Goal: Task Accomplishment & Management: Manage account settings

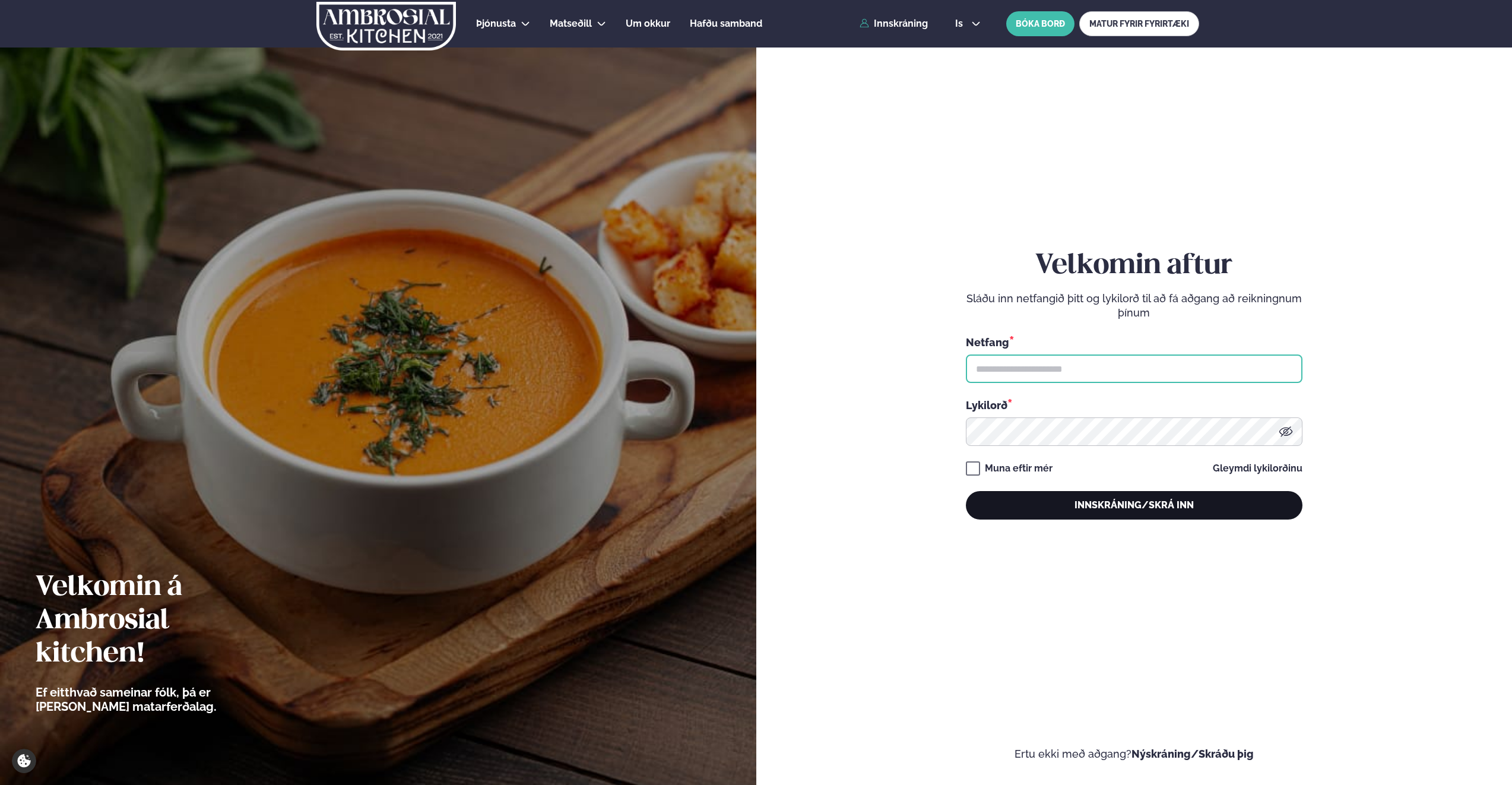
type input "**********"
click at [1090, 502] on button "Innskráning/Skrá inn" at bounding box center [1134, 506] width 337 height 29
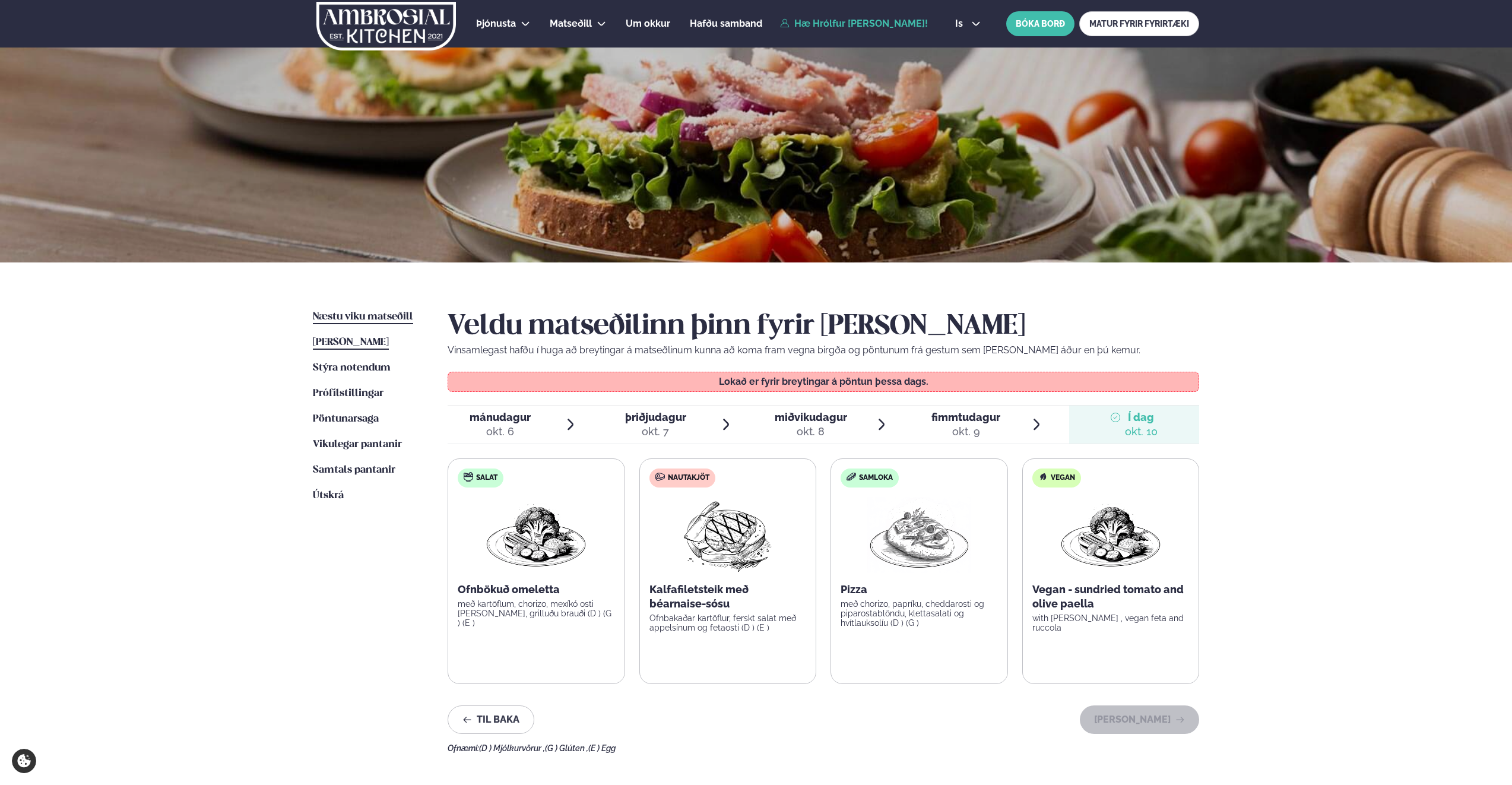
click at [347, 311] on link "Næstu [PERSON_NAME] matseðill Næsta vika" at bounding box center [363, 317] width 101 height 14
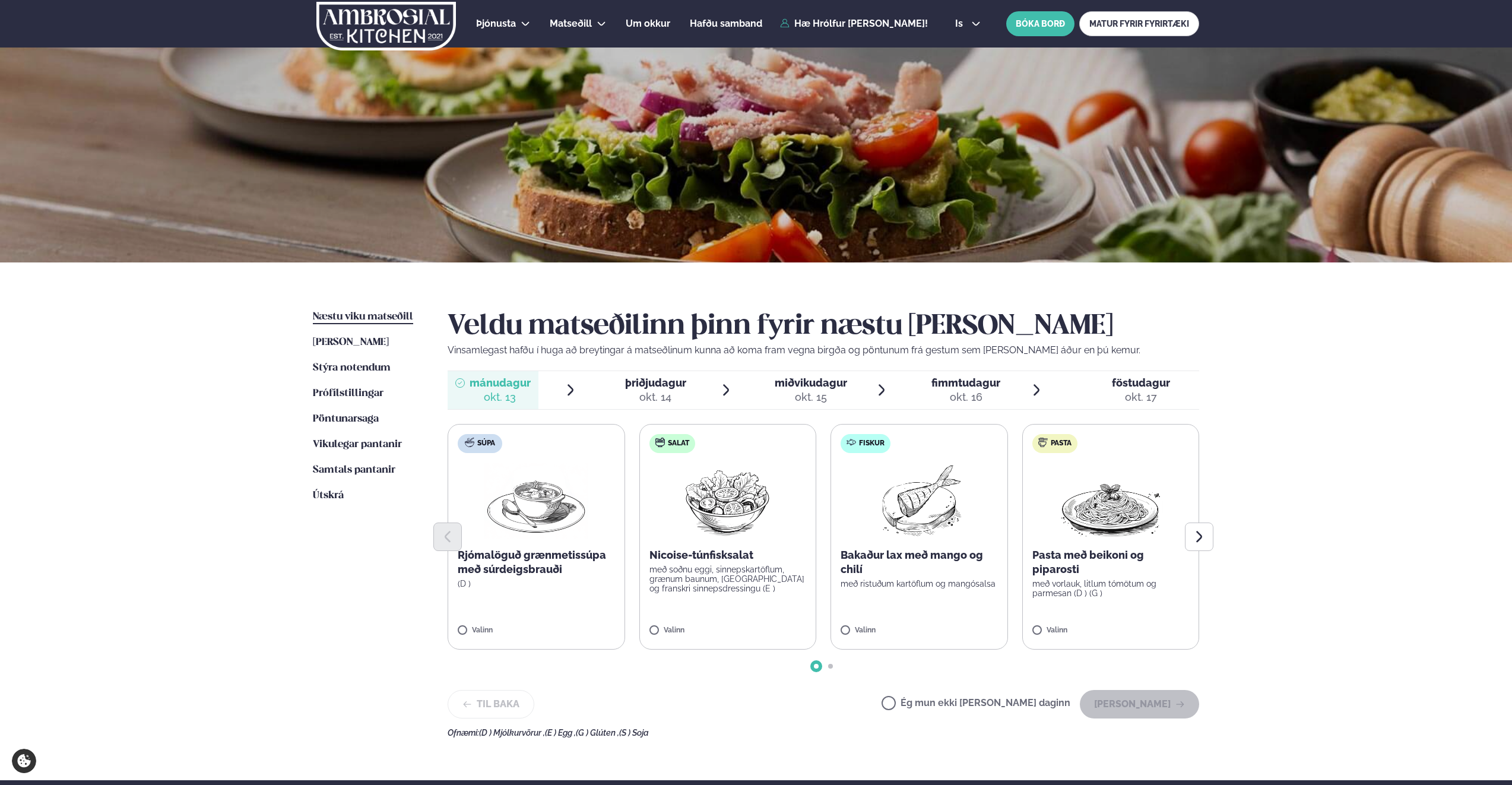
click at [986, 702] on label "Ég mun ekki [PERSON_NAME] daginn" at bounding box center [976, 704] width 189 height 12
click at [1142, 702] on button "[PERSON_NAME]" at bounding box center [1139, 704] width 119 height 29
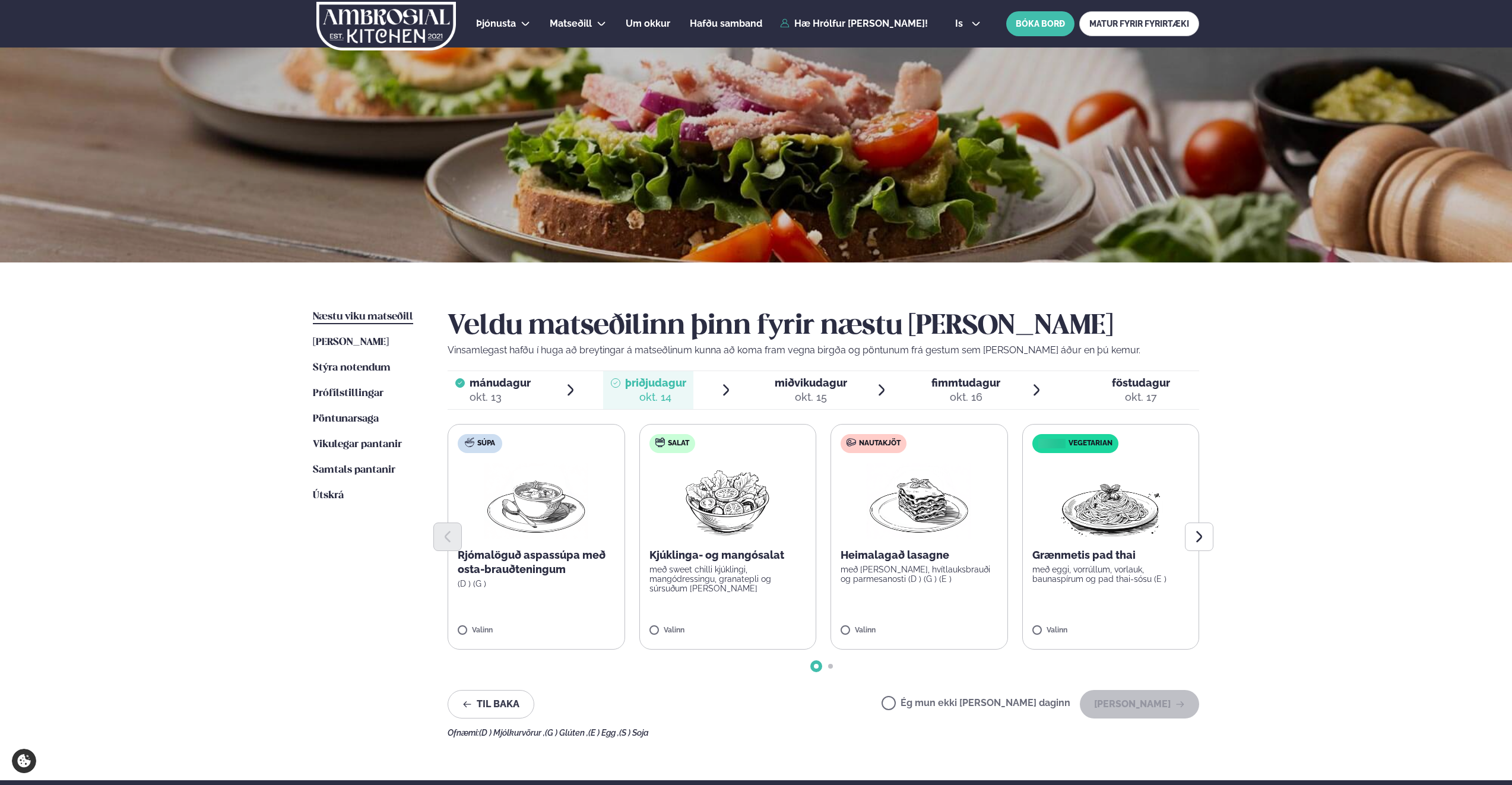
click at [968, 704] on label "Ég mun ekki [PERSON_NAME] daginn" at bounding box center [976, 704] width 189 height 12
click at [1161, 691] on button "[PERSON_NAME]" at bounding box center [1139, 704] width 119 height 29
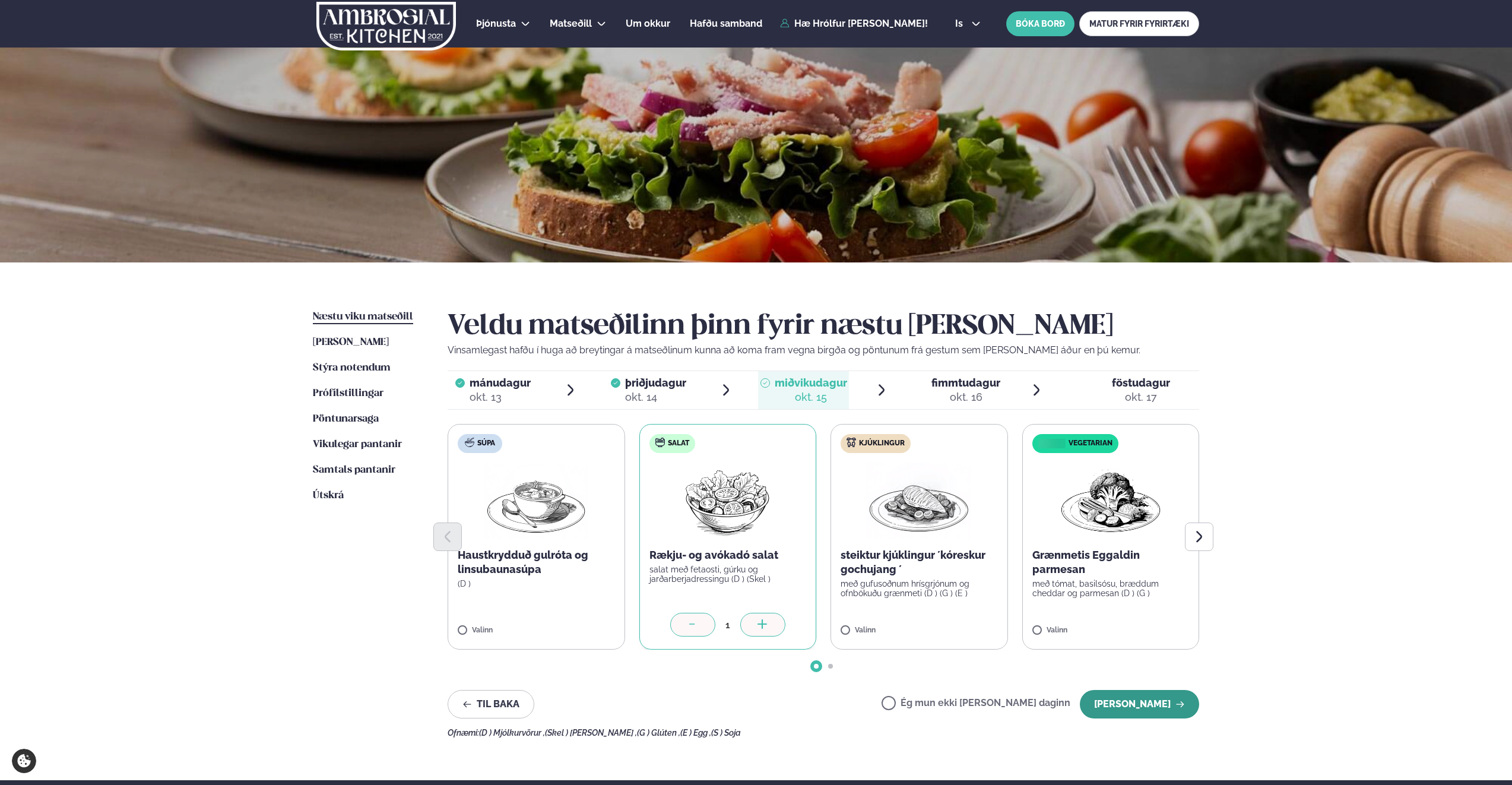
click at [1146, 709] on button "[PERSON_NAME]" at bounding box center [1139, 704] width 119 height 29
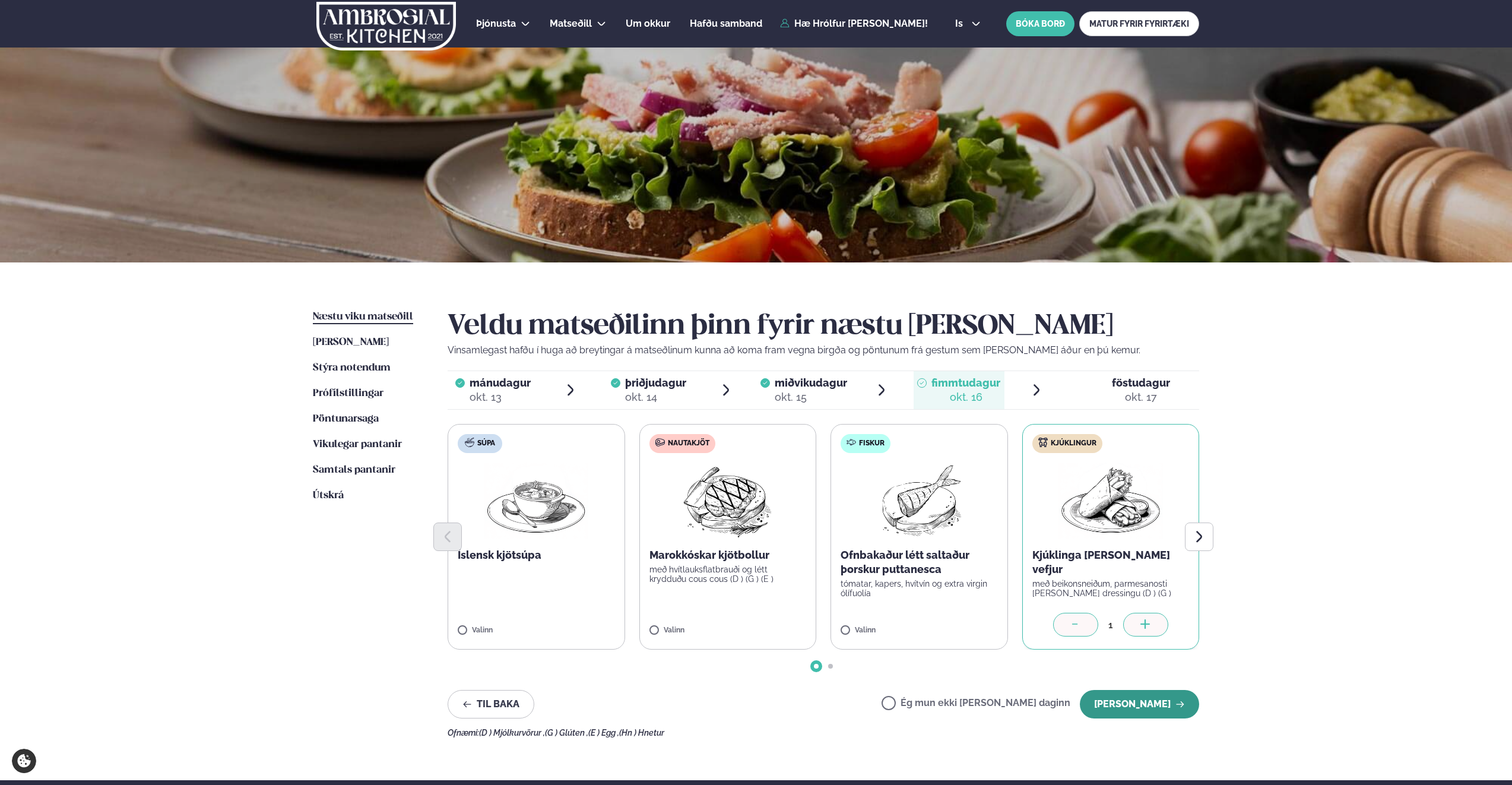
click at [1156, 705] on button "[PERSON_NAME]" at bounding box center [1139, 704] width 119 height 29
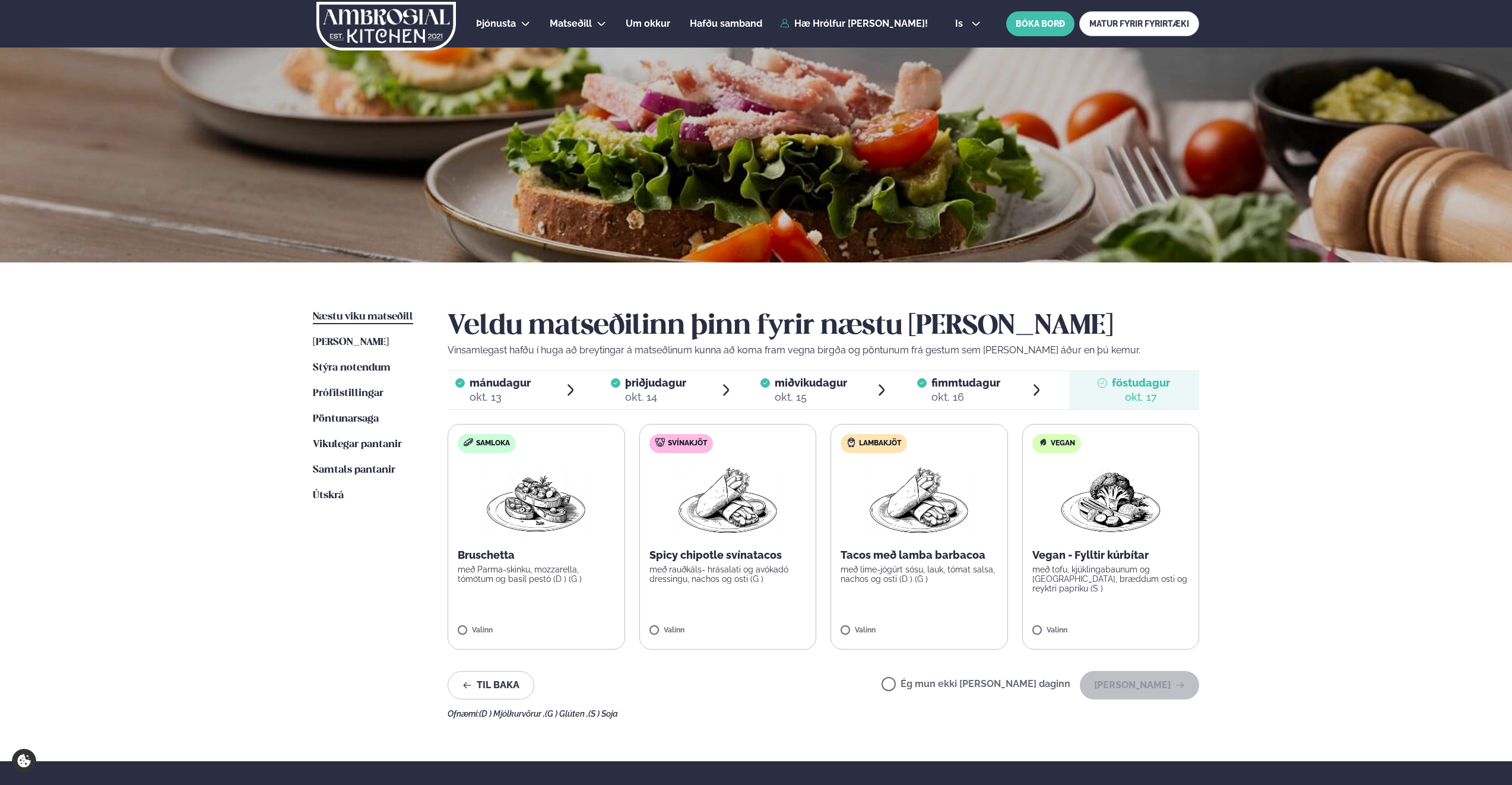
drag, startPoint x: 976, startPoint y: 686, endPoint x: 1006, endPoint y: 688, distance: 30.1
click at [977, 686] on label "Ég mun ekki [PERSON_NAME] daginn" at bounding box center [976, 685] width 189 height 12
click at [1131, 683] on button "[PERSON_NAME]" at bounding box center [1139, 685] width 119 height 29
